Goal: Navigation & Orientation: Find specific page/section

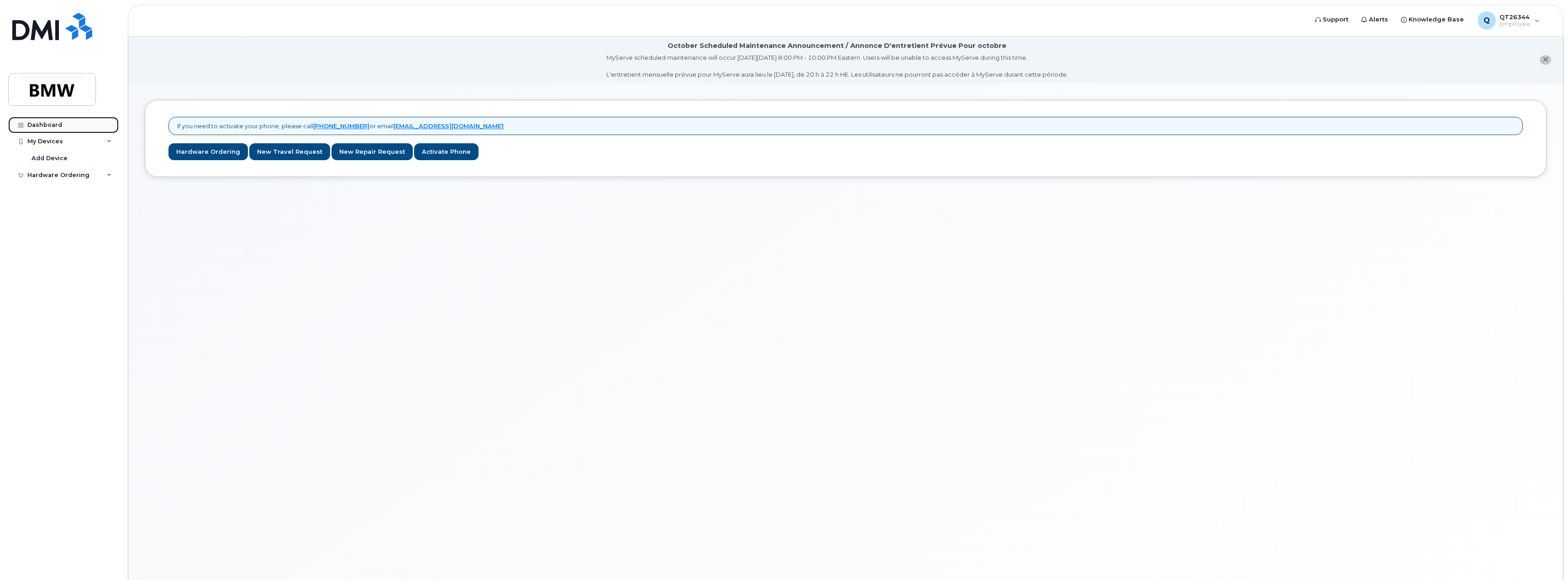
click at [53, 125] on div "Dashboard" at bounding box center [44, 126] width 35 height 7
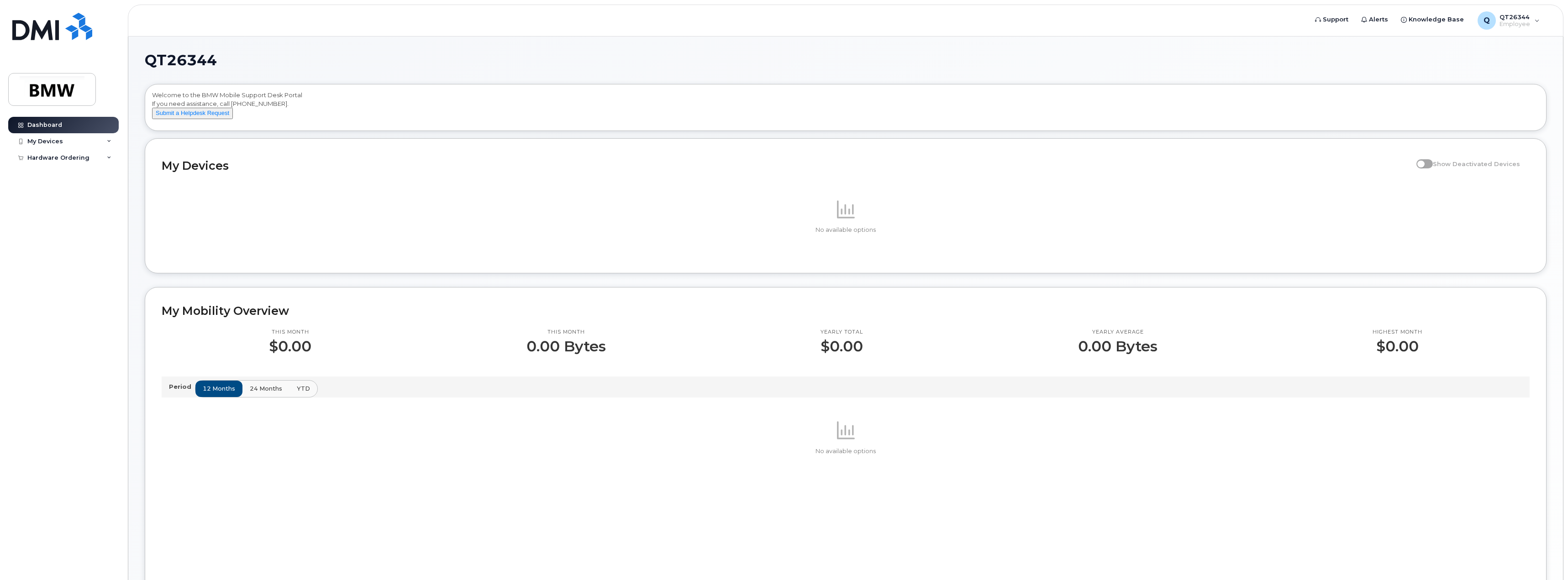
click at [260, 394] on span "24 months" at bounding box center [266, 388] width 33 height 8
click at [302, 394] on span "YTD" at bounding box center [303, 388] width 13 height 8
click at [226, 394] on span "12 months" at bounding box center [219, 388] width 33 height 8
click at [59, 143] on div "My Devices" at bounding box center [45, 141] width 36 height 7
